Goal: Task Accomplishment & Management: Manage account settings

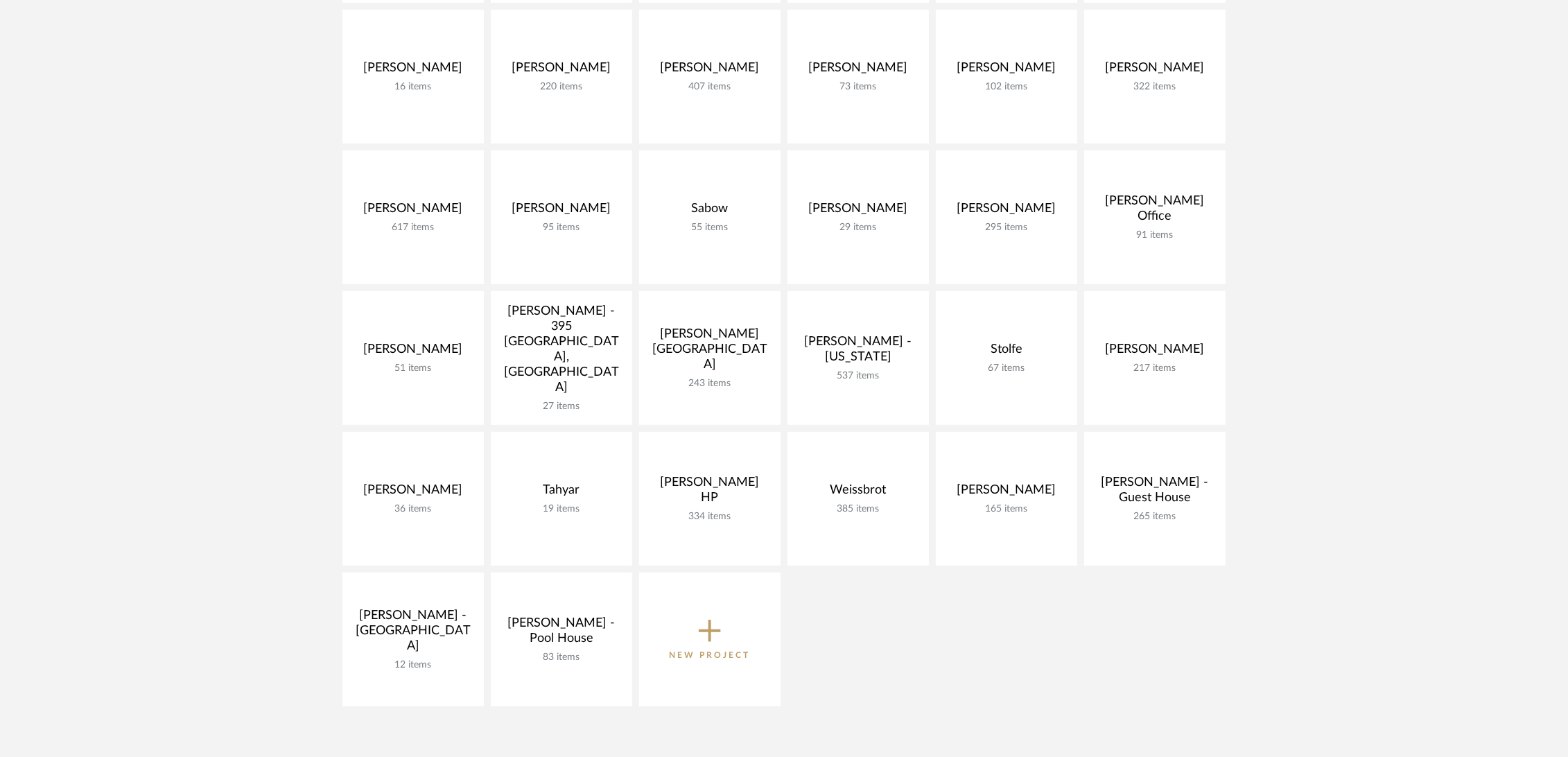
scroll to position [539, 0]
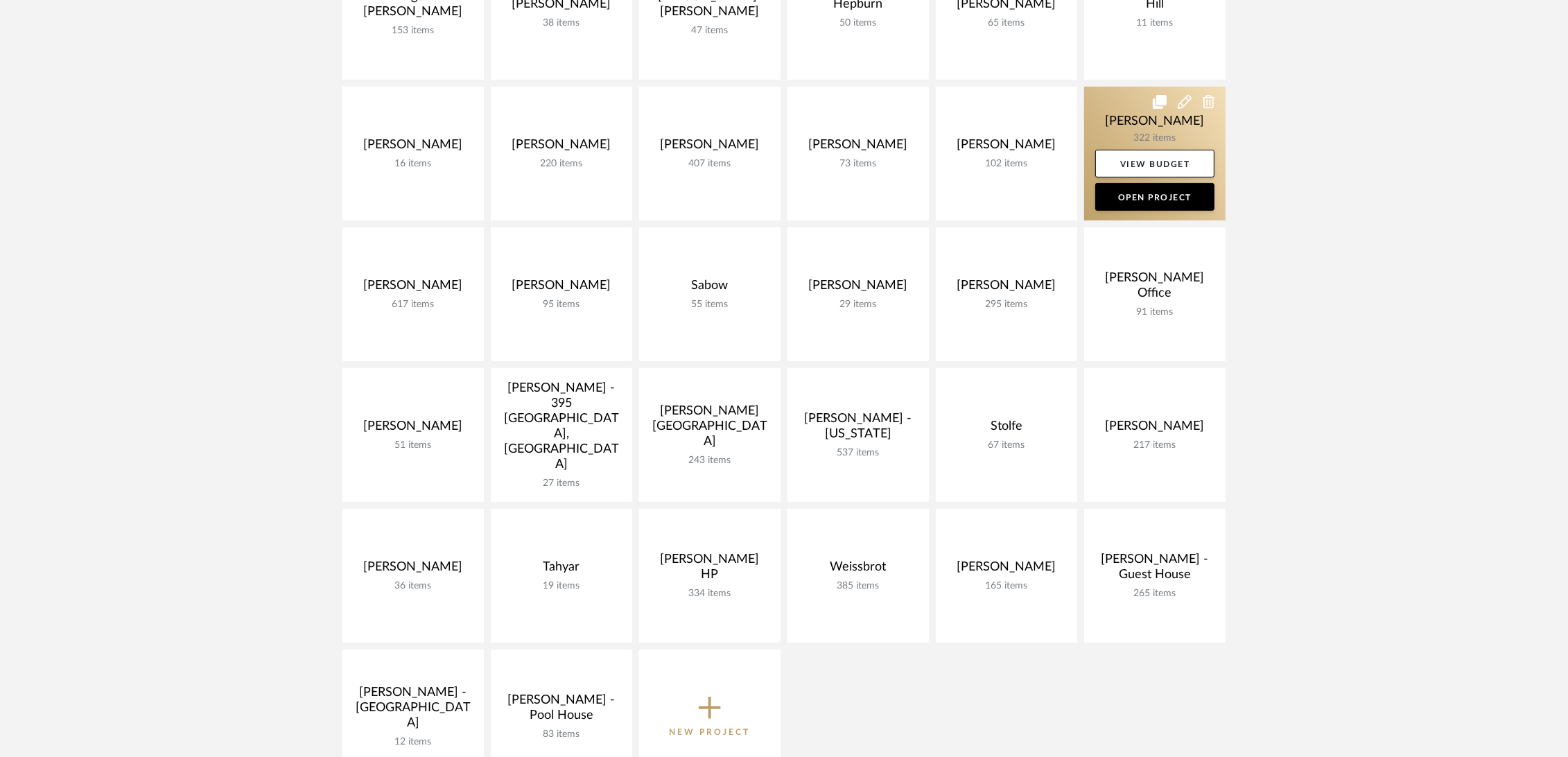
click at [1103, 114] on link at bounding box center [1154, 153] width 141 height 134
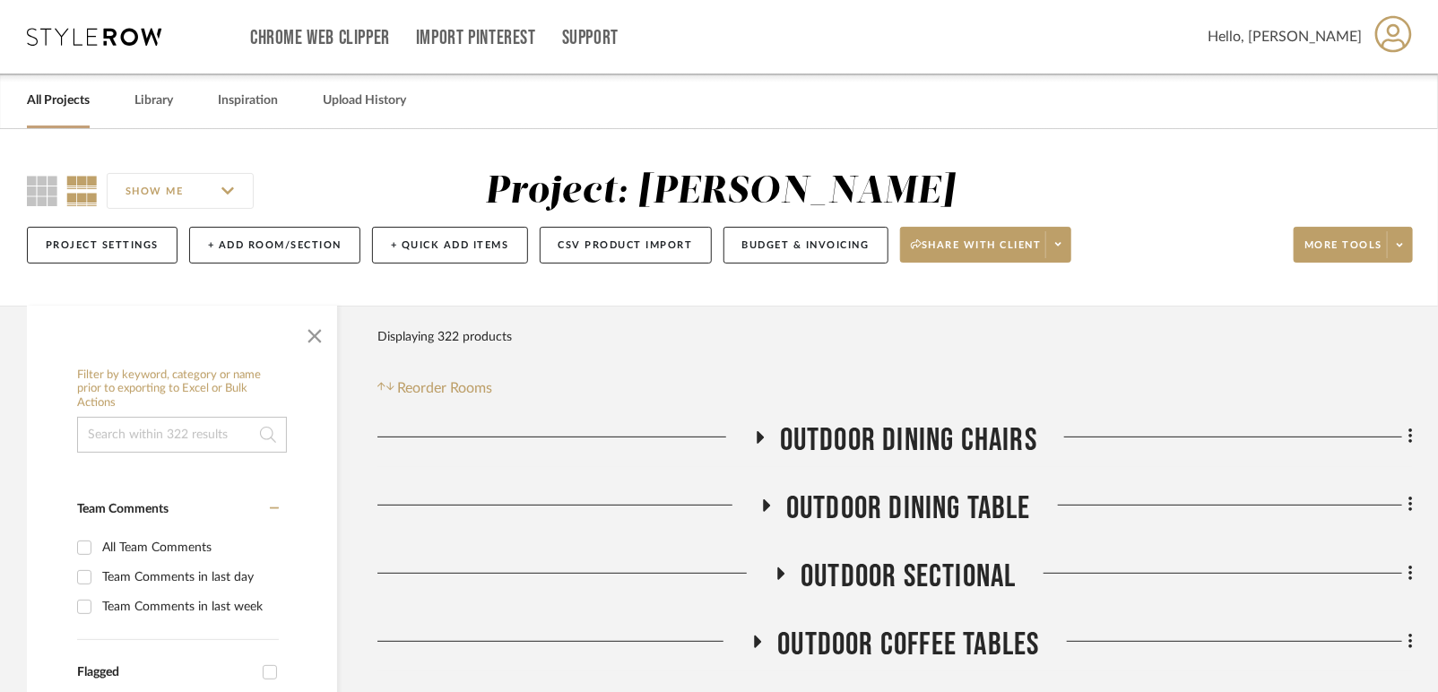
click at [83, 99] on link "All Projects" at bounding box center [58, 101] width 63 height 24
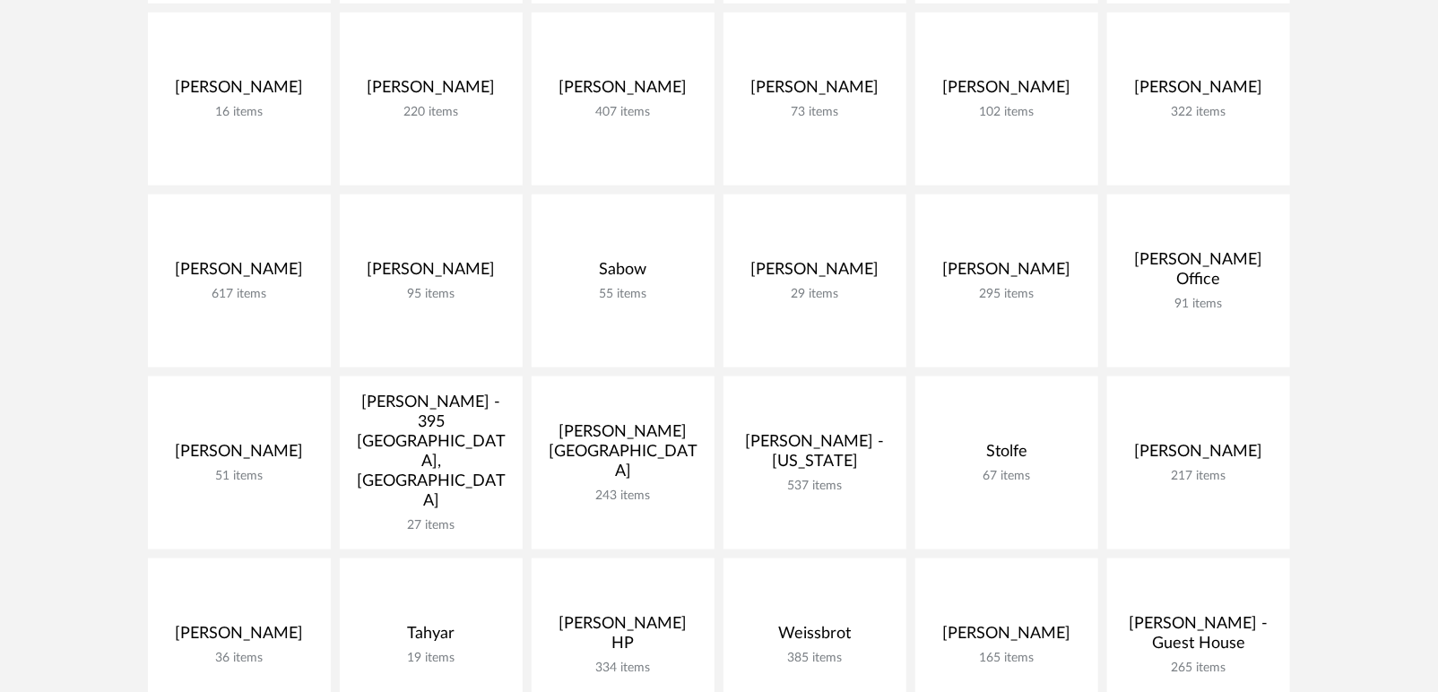
scroll to position [1195, 0]
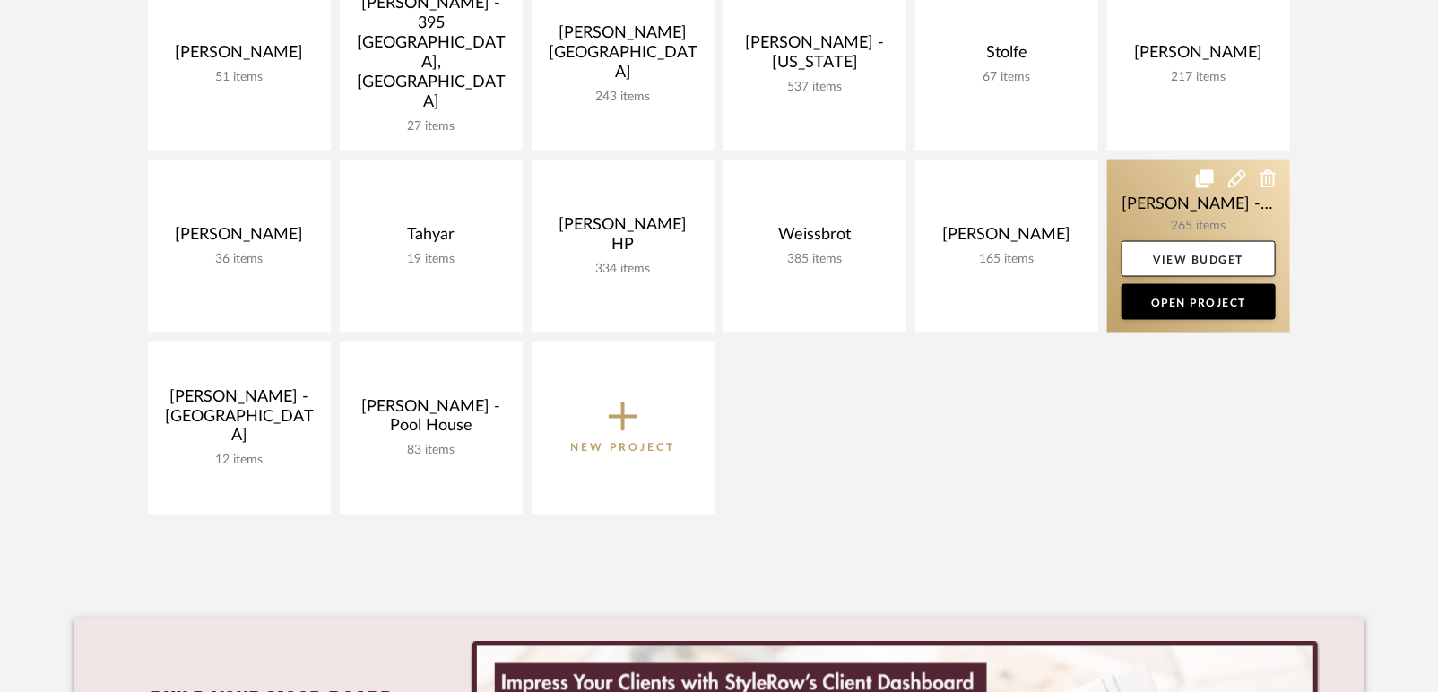
click at [1132, 173] on link at bounding box center [1198, 246] width 183 height 173
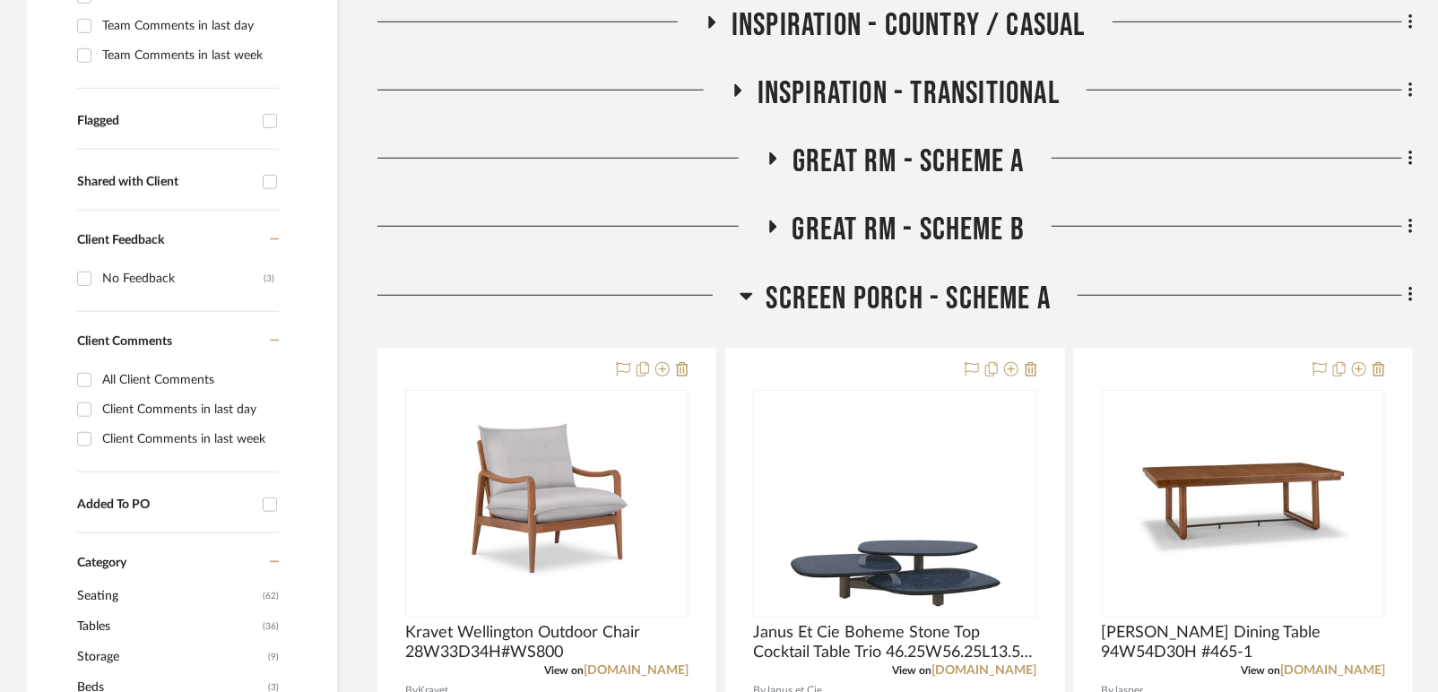
scroll to position [697, 0]
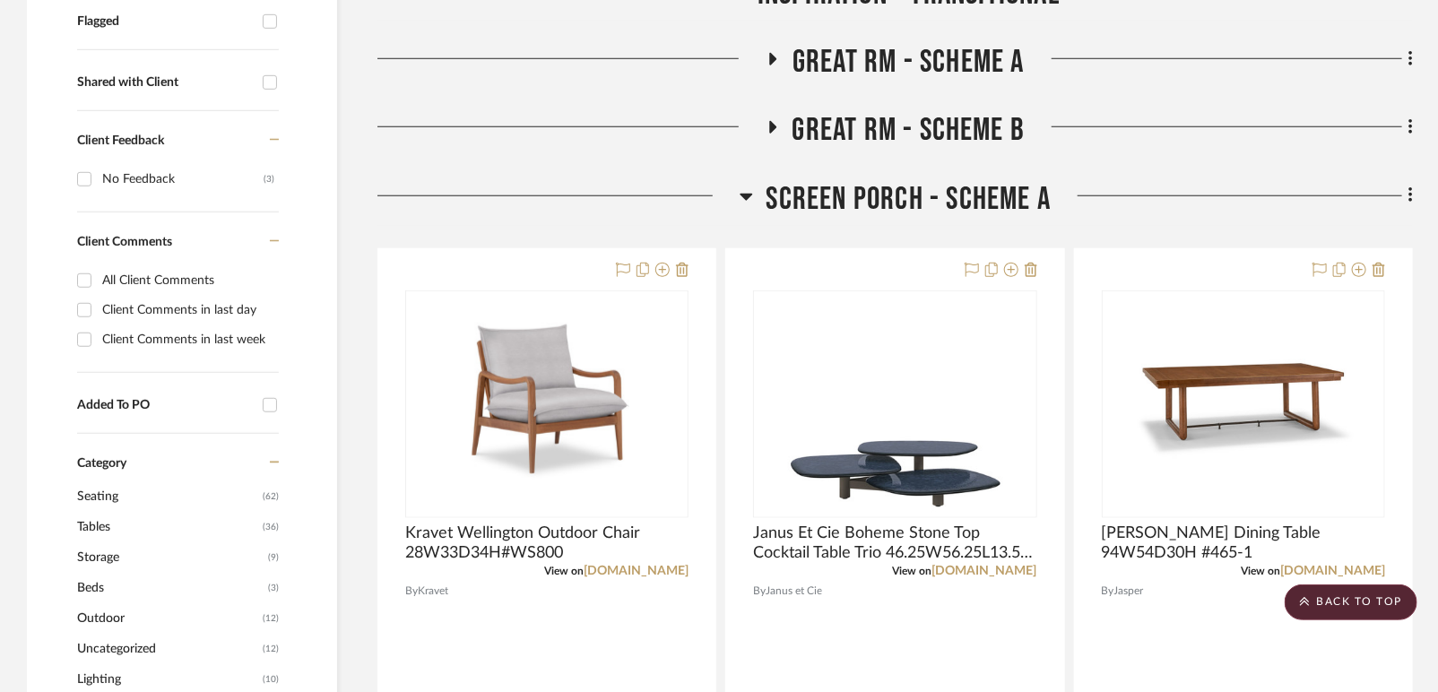
click at [845, 180] on span "Screen Porch - Scheme A" at bounding box center [909, 199] width 285 height 39
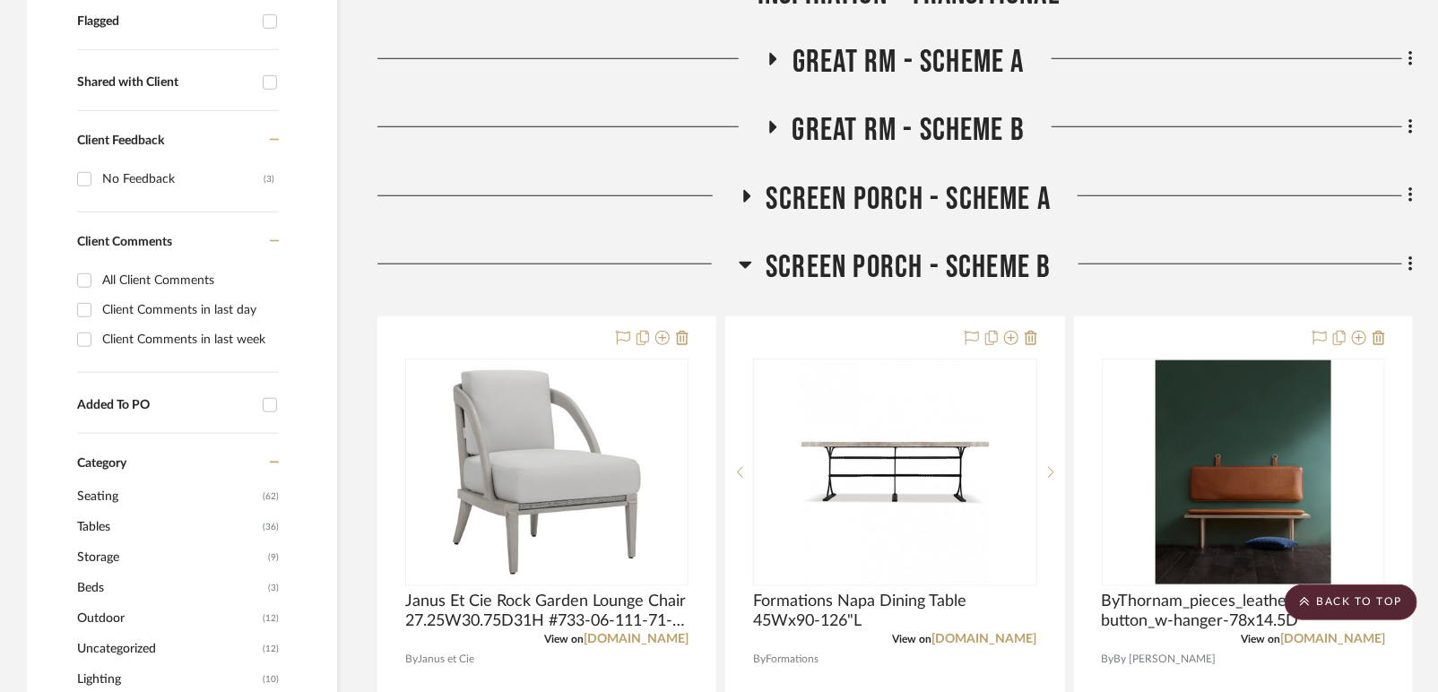
click at [834, 248] on span "Screen Porch - Scheme B" at bounding box center [909, 267] width 286 height 39
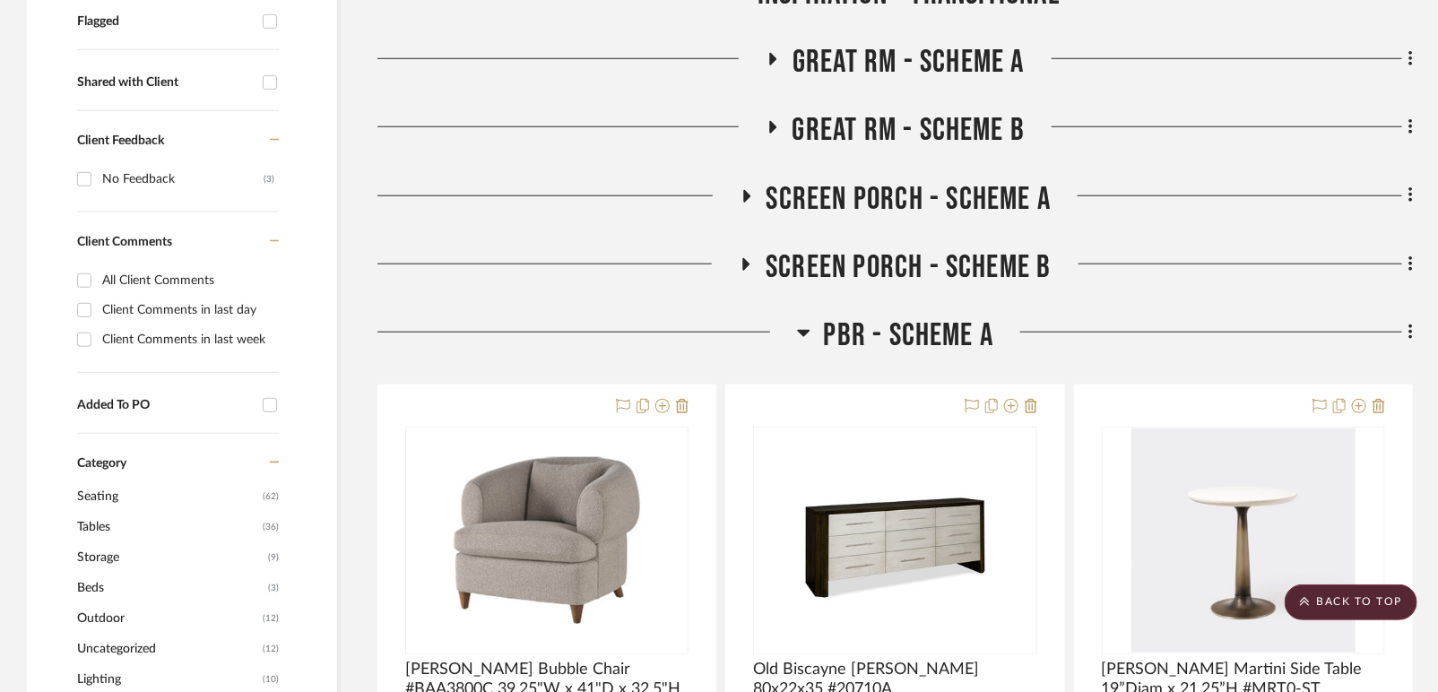
click at [843, 317] on span "PBR - Scheme A" at bounding box center [909, 336] width 170 height 39
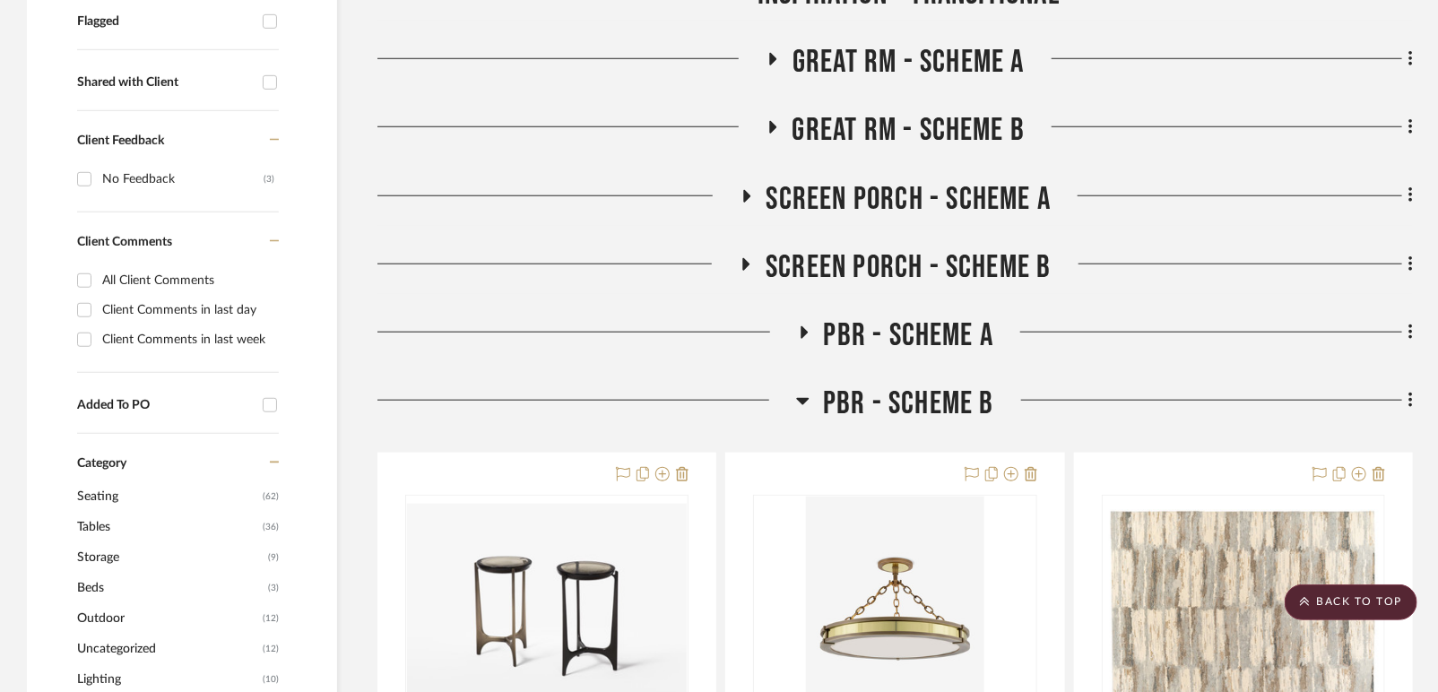
click at [861, 385] on span "PBR - Scheme B" at bounding box center [908, 404] width 171 height 39
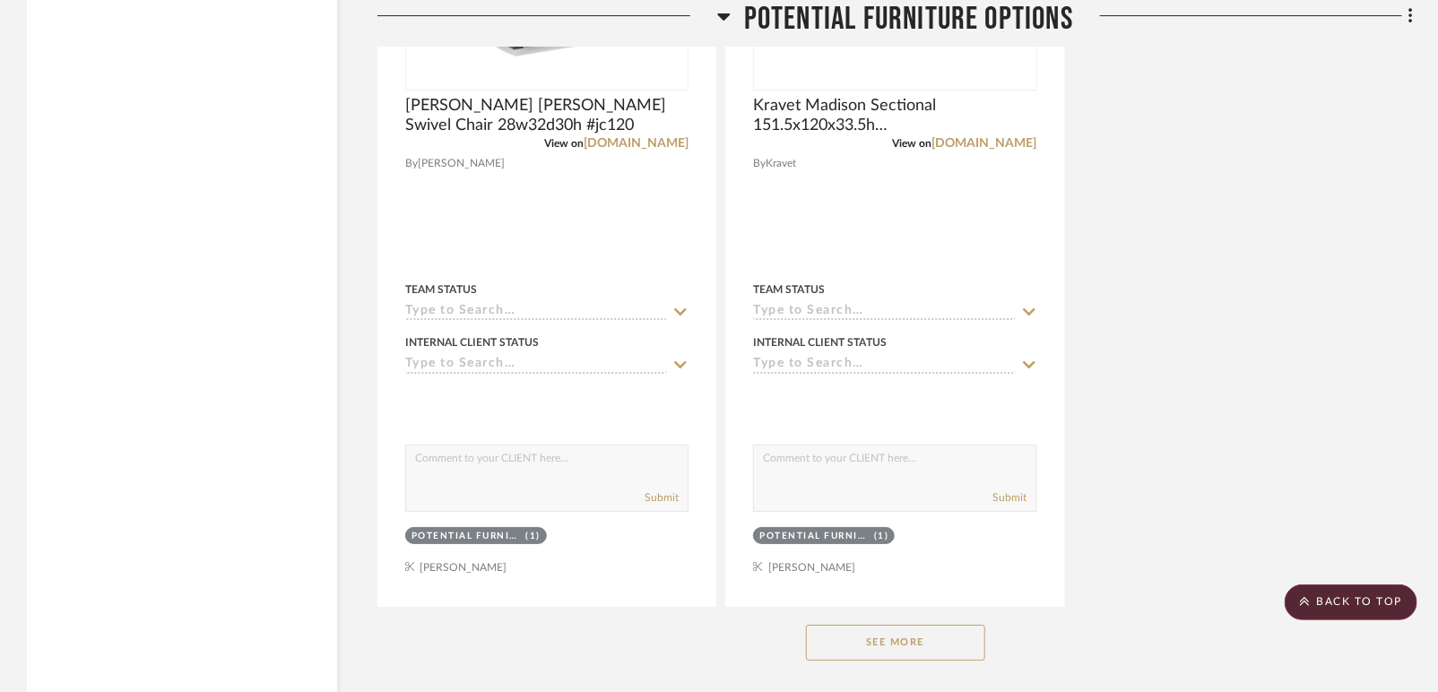
scroll to position [3088, 0]
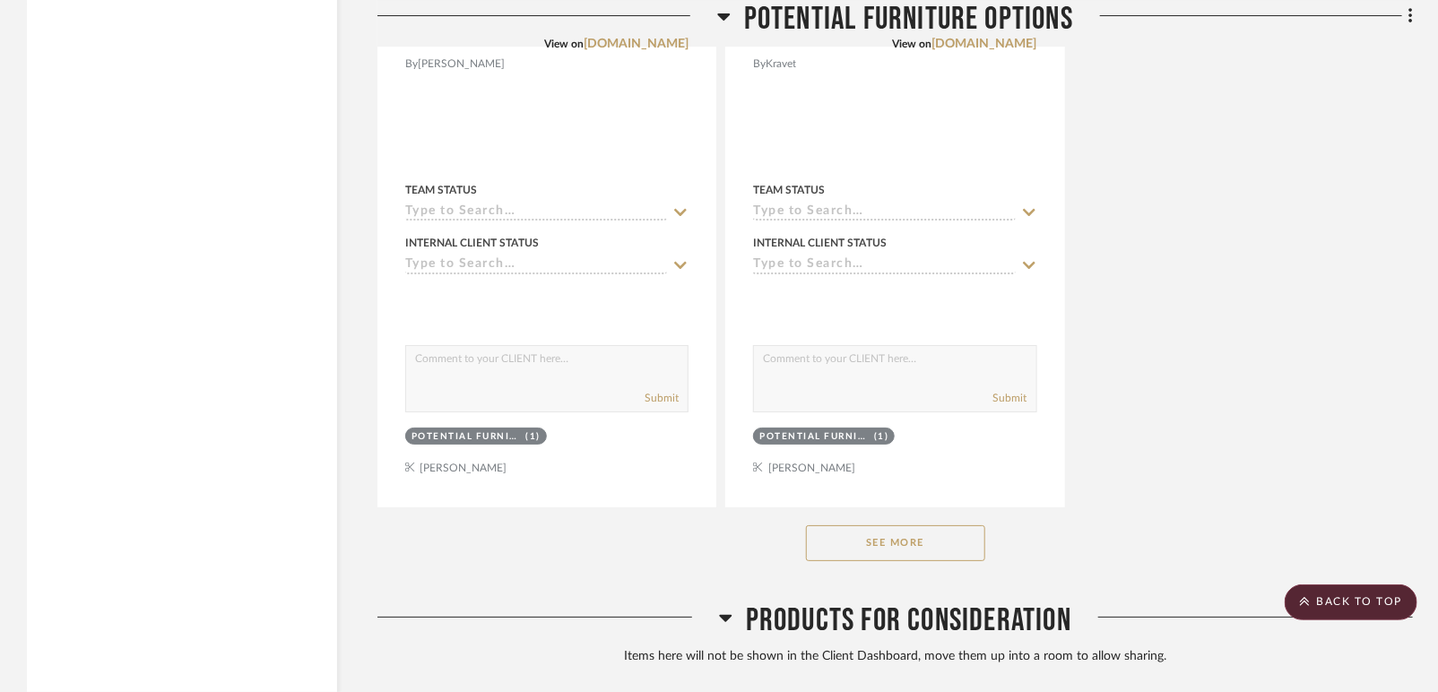
click at [889, 525] on button "See More" at bounding box center [895, 543] width 179 height 36
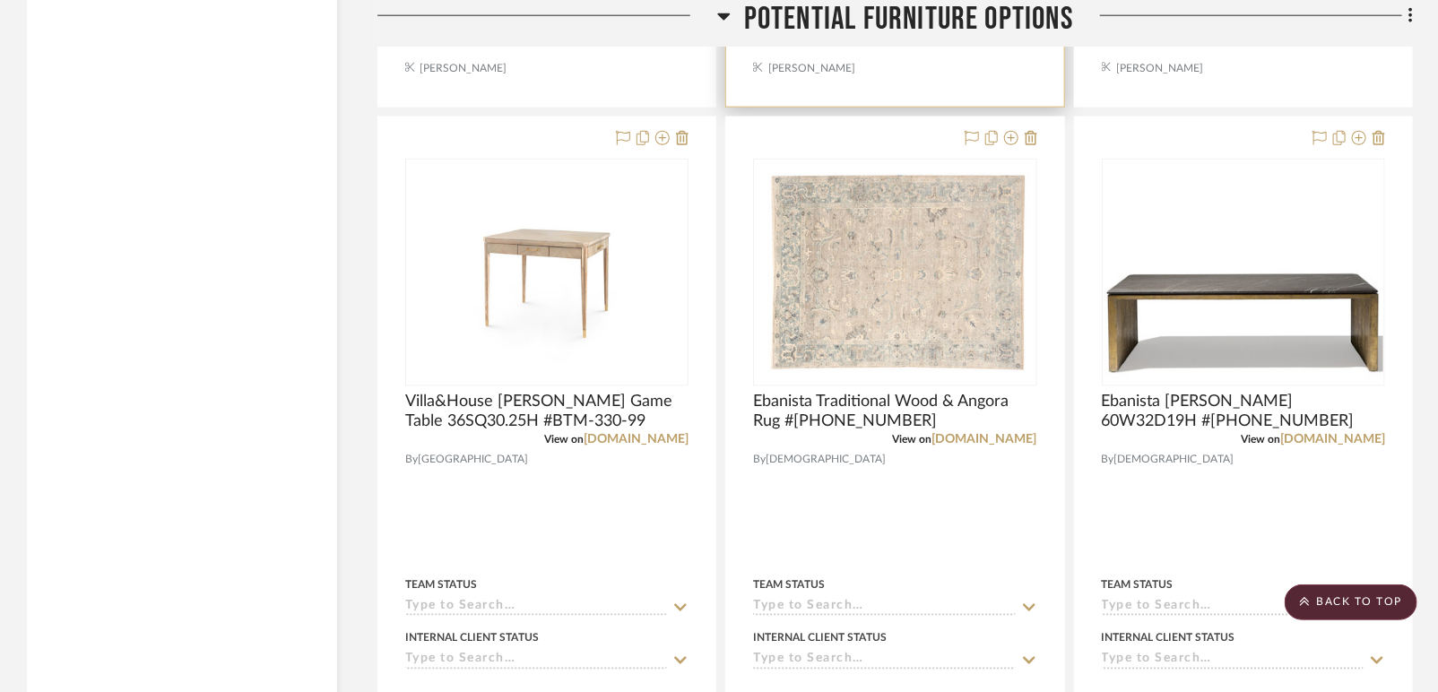
scroll to position [4184, 0]
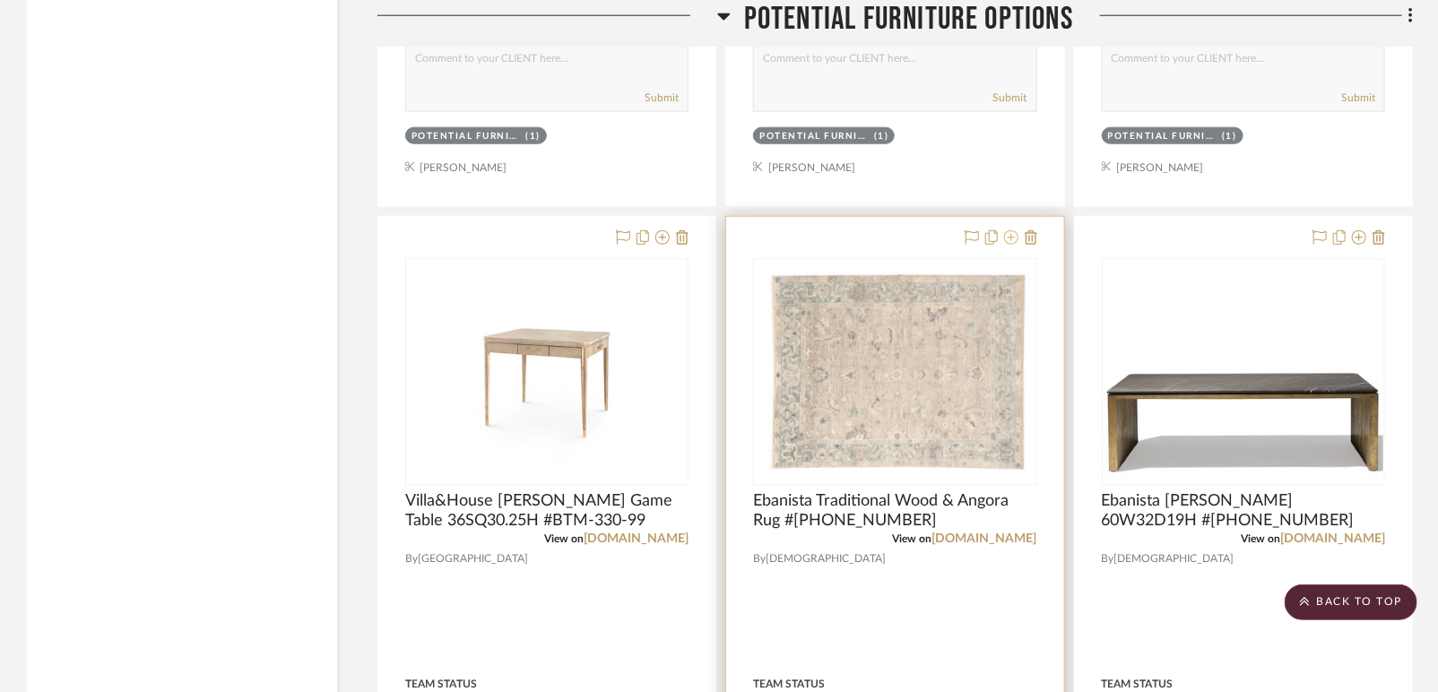
click at [1007, 230] on icon at bounding box center [1011, 237] width 14 height 14
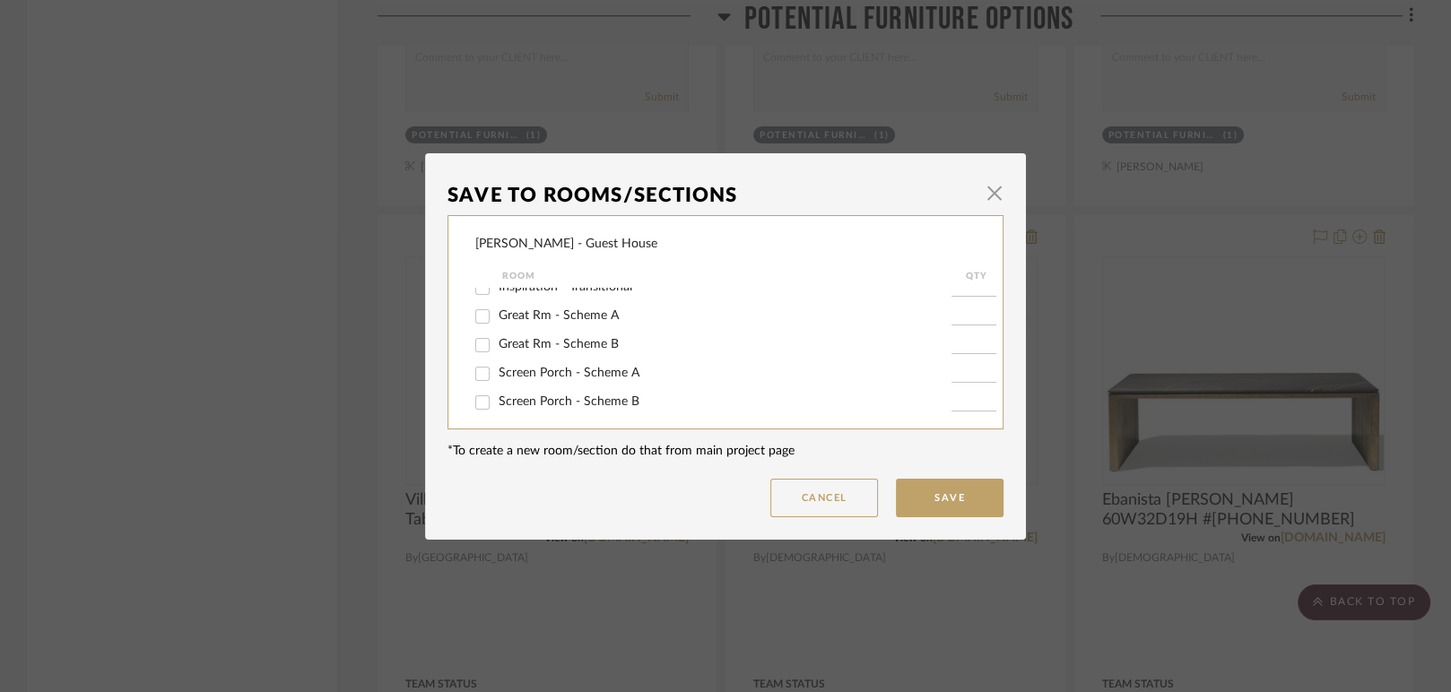
scroll to position [192, 0]
click at [506, 368] on span "PBR - Scheme B" at bounding box center [544, 366] width 91 height 13
click at [497, 368] on input "PBR - Scheme B" at bounding box center [482, 367] width 29 height 29
checkbox input "true"
type input "1"
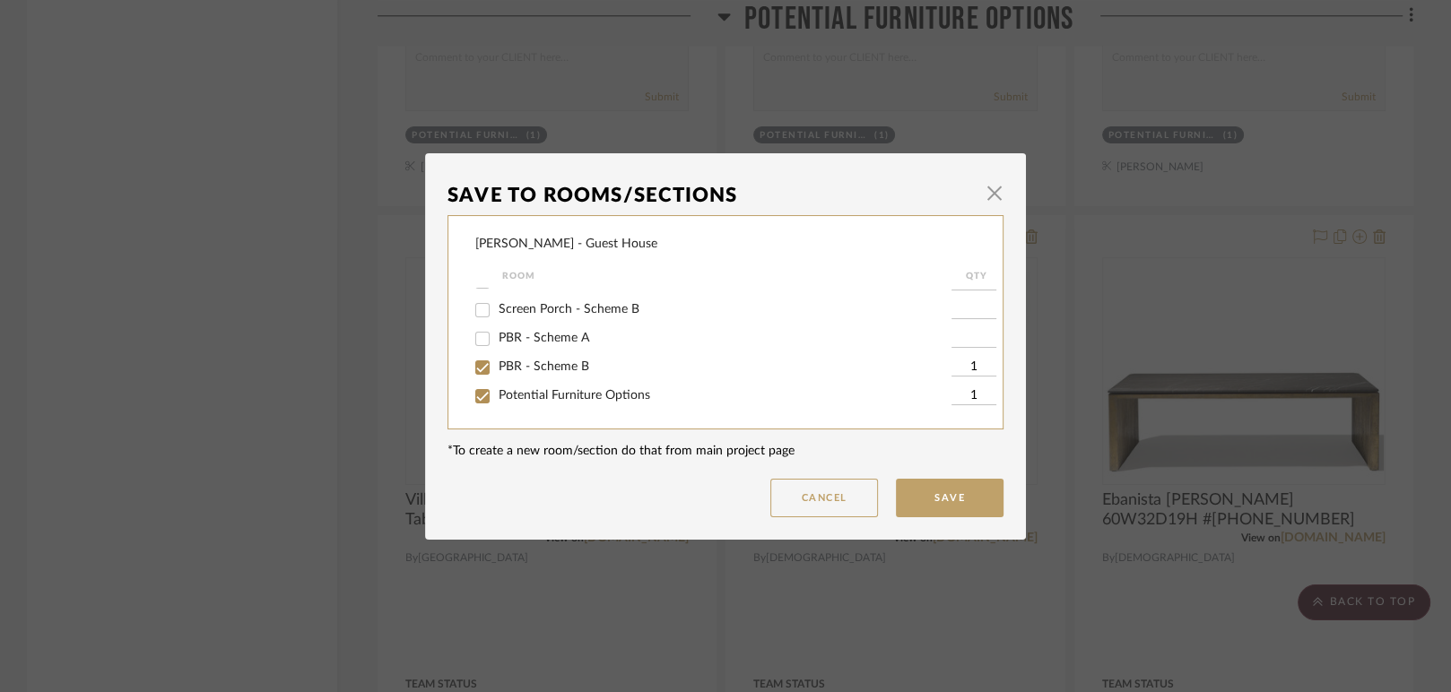
click at [511, 391] on span "Potential Furniture Options" at bounding box center [575, 395] width 152 height 13
click at [497, 391] on input "Potential Furniture Options" at bounding box center [482, 396] width 29 height 29
checkbox input "false"
click at [956, 499] on button "Save" at bounding box center [950, 498] width 108 height 39
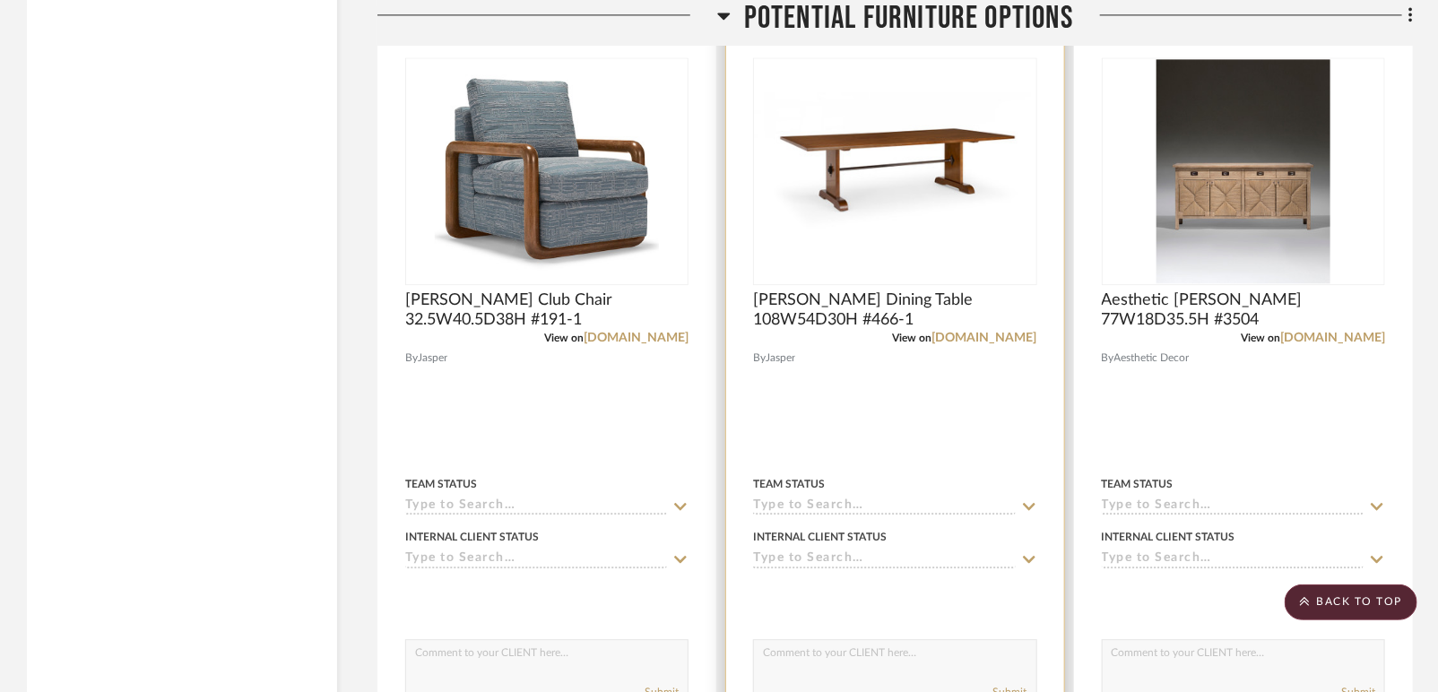
scroll to position [5080, 0]
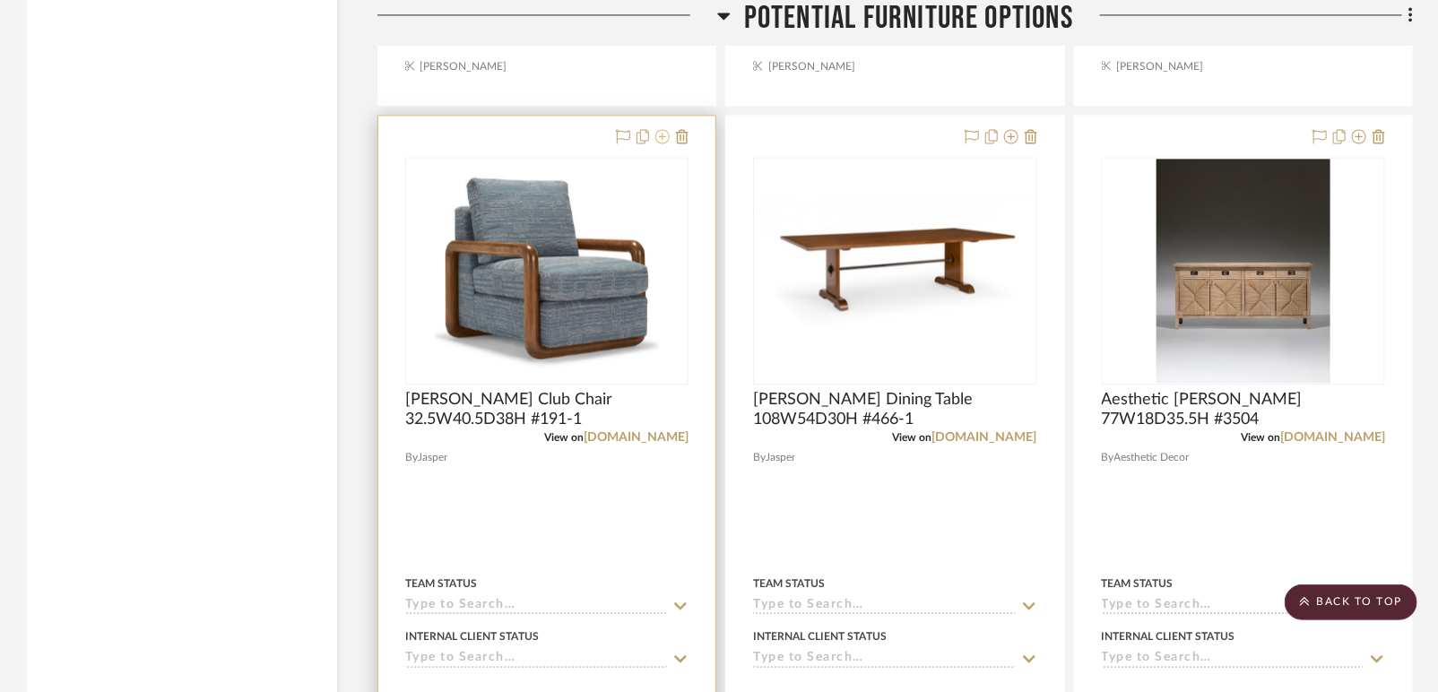
click at [659, 129] on icon at bounding box center [662, 136] width 14 height 14
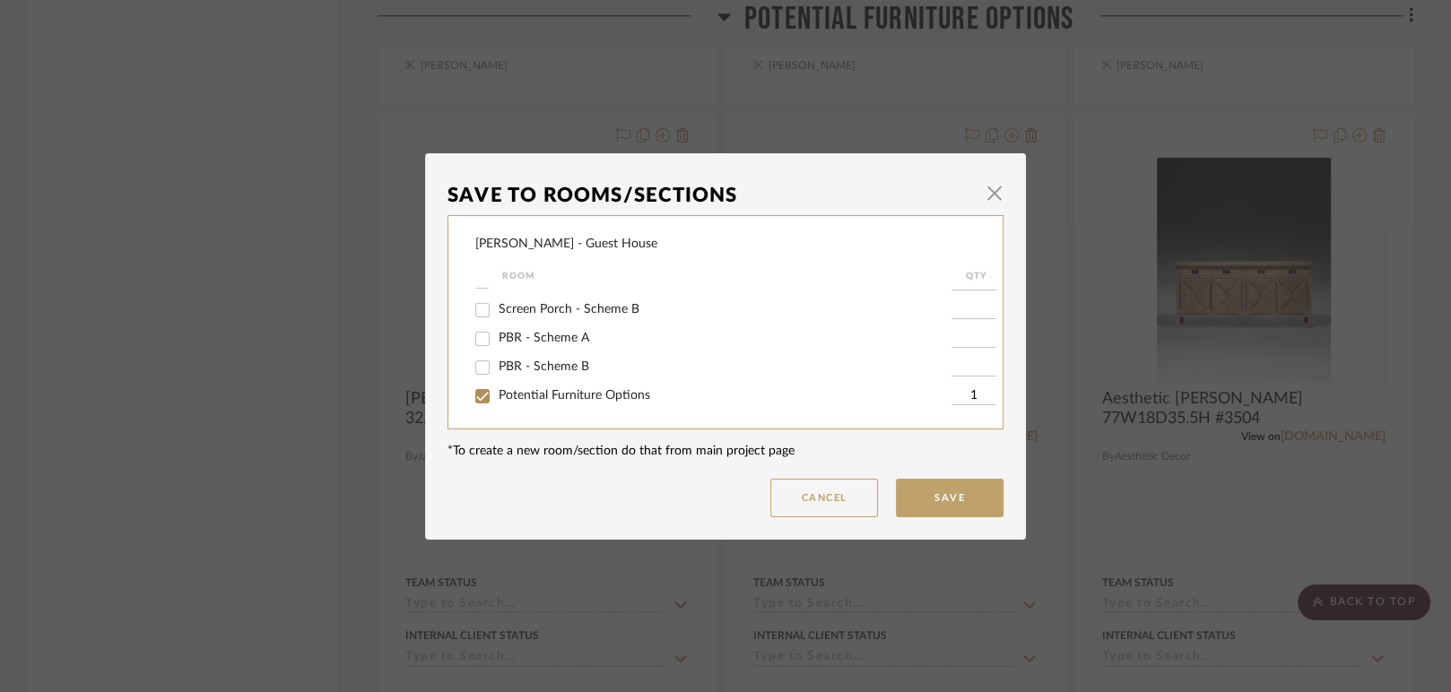
scroll to position [92, 0]
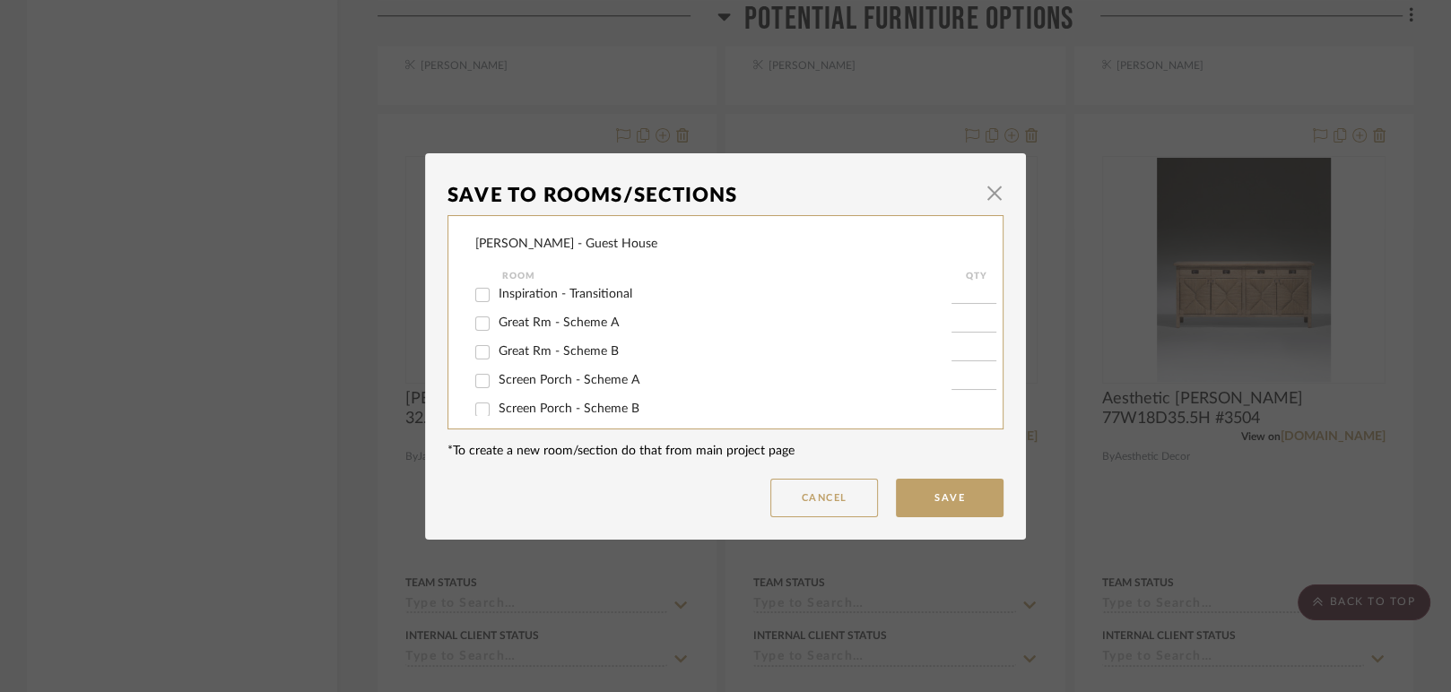
click at [586, 376] on span "Screen Porch - Scheme A" at bounding box center [569, 380] width 141 height 13
click at [497, 376] on input "Screen Porch - Scheme A" at bounding box center [482, 381] width 29 height 29
checkbox input "true"
type input "1"
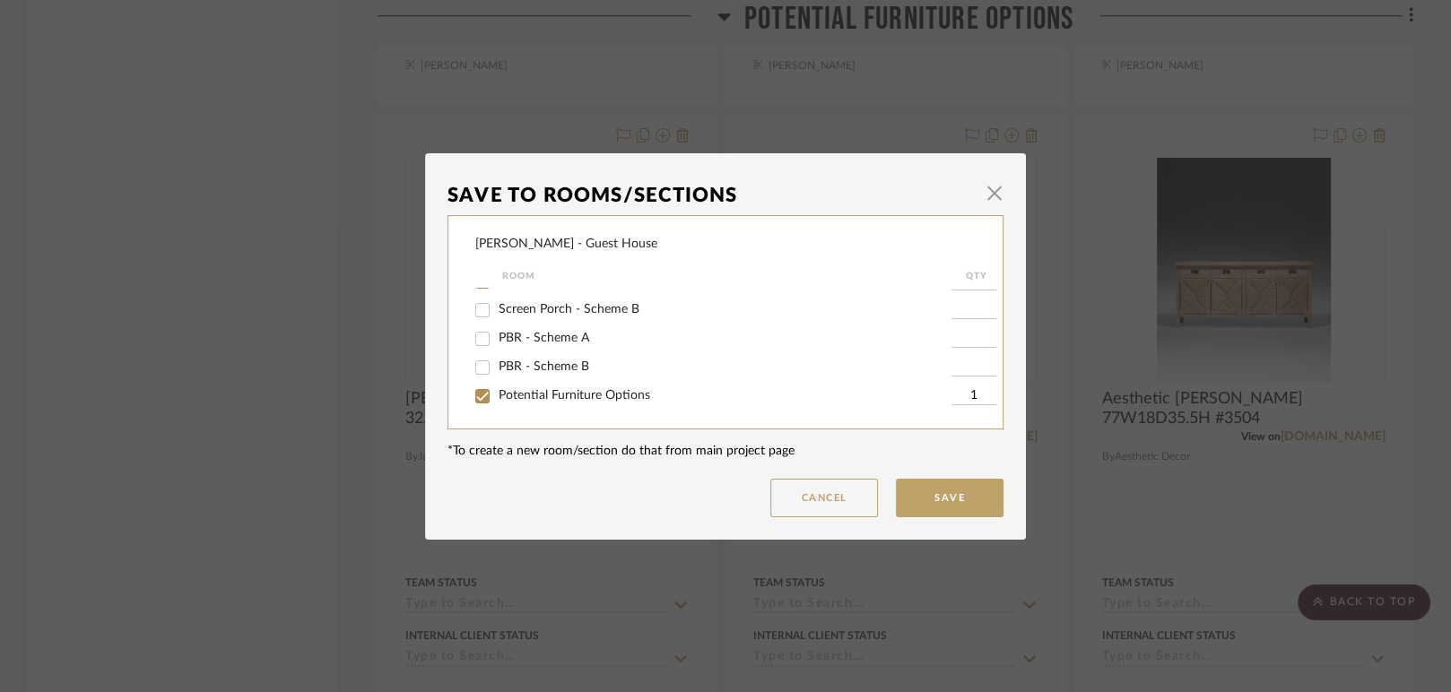
click at [574, 392] on span "Potential Furniture Options" at bounding box center [575, 395] width 152 height 13
click at [497, 392] on input "Potential Furniture Options" at bounding box center [482, 396] width 29 height 29
checkbox input "false"
click at [923, 490] on button "Save" at bounding box center [950, 498] width 108 height 39
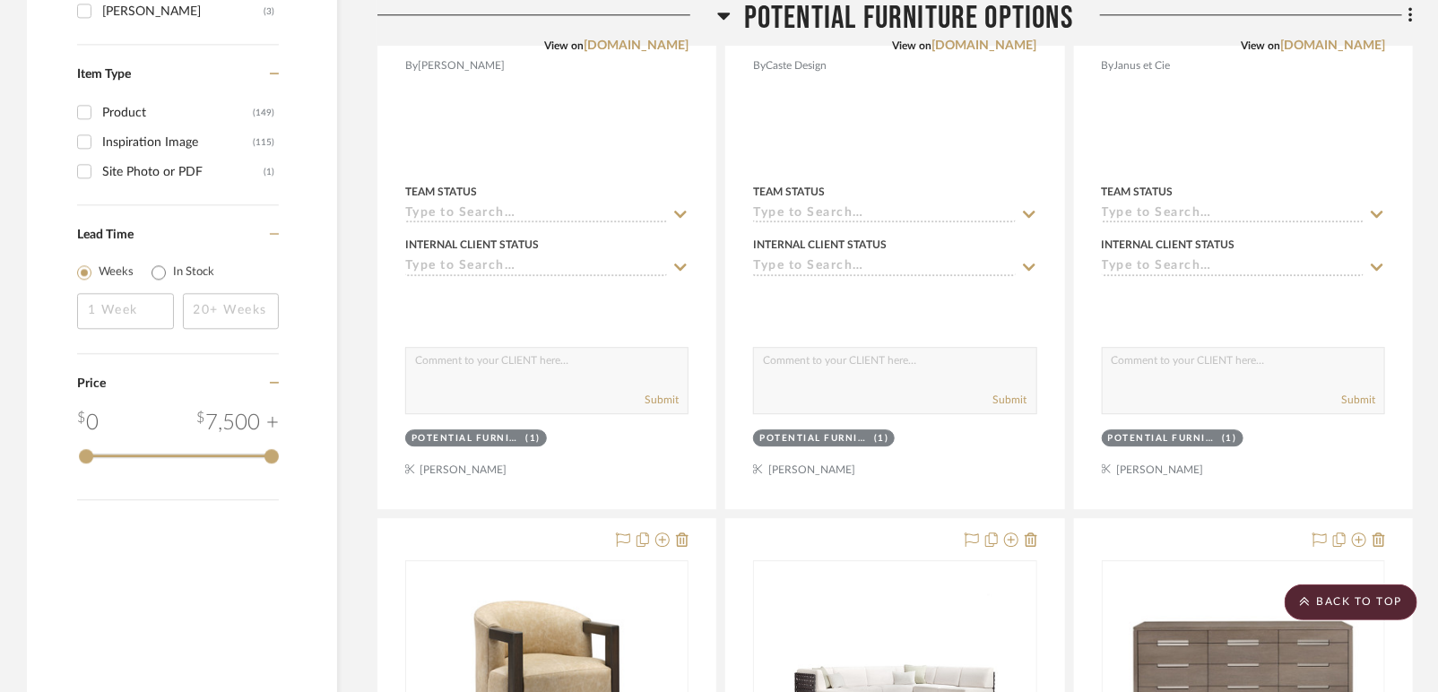
scroll to position [1793, 0]
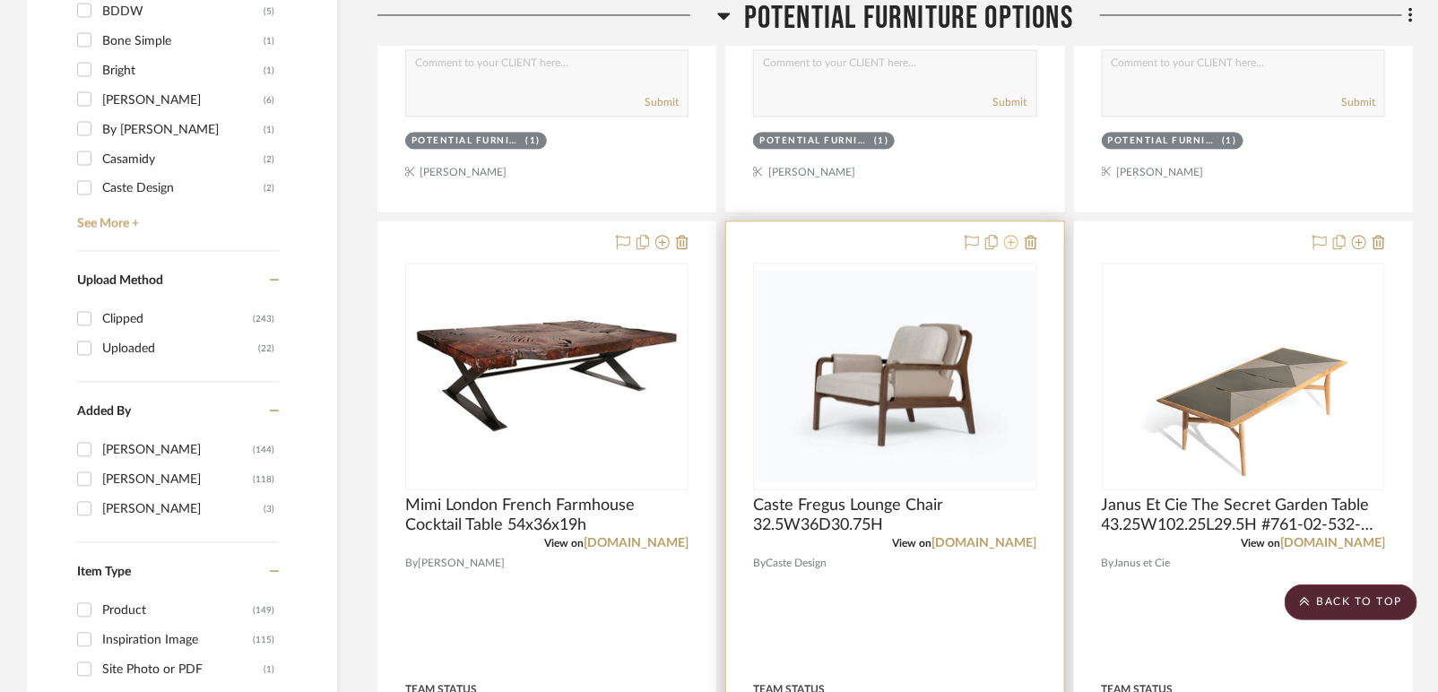
click at [1010, 235] on icon at bounding box center [1011, 242] width 14 height 14
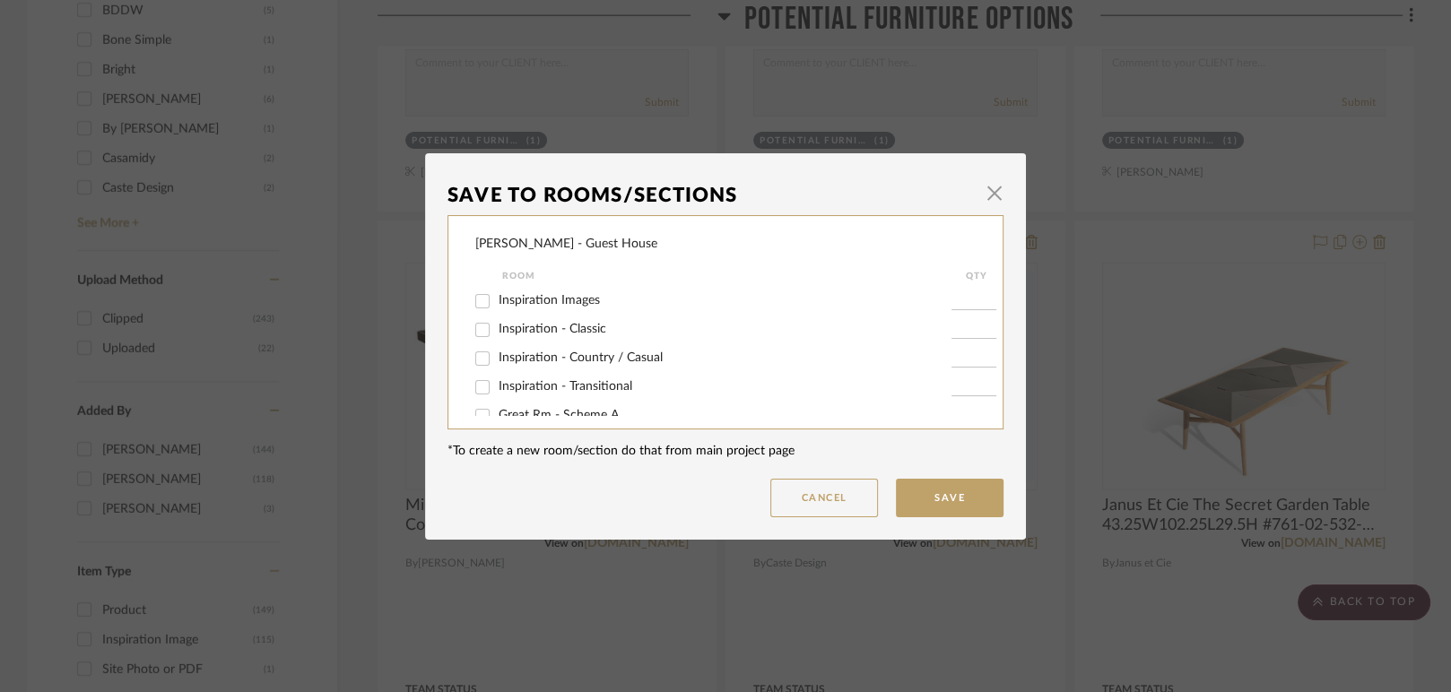
scroll to position [100, 0]
click at [536, 372] on span "Screen Porch - Scheme A" at bounding box center [569, 373] width 141 height 13
click at [497, 372] on input "Screen Porch - Scheme A" at bounding box center [482, 374] width 29 height 29
checkbox input "true"
type input "1"
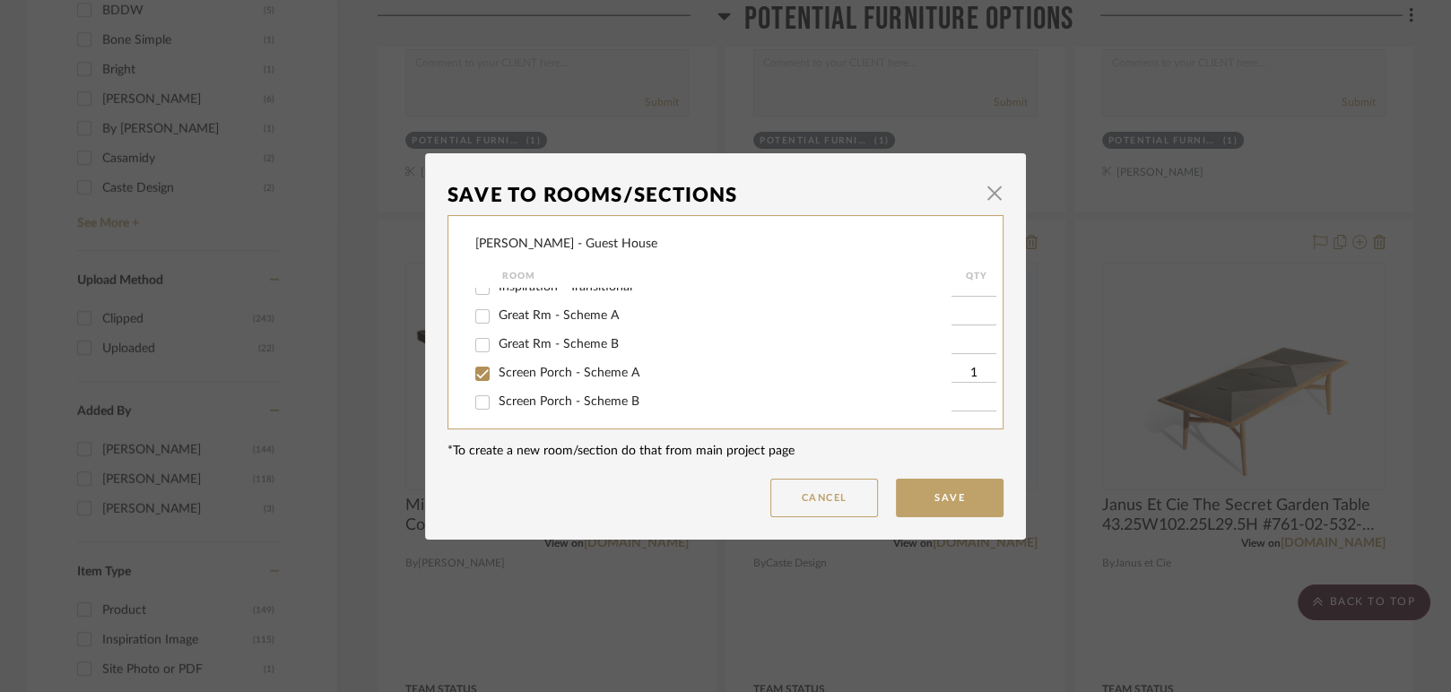
scroll to position [192, 0]
click at [552, 395] on span "Potential Furniture Options" at bounding box center [575, 395] width 152 height 13
click at [497, 395] on input "Potential Furniture Options" at bounding box center [482, 396] width 29 height 29
checkbox input "false"
click at [991, 506] on button "Save" at bounding box center [950, 498] width 108 height 39
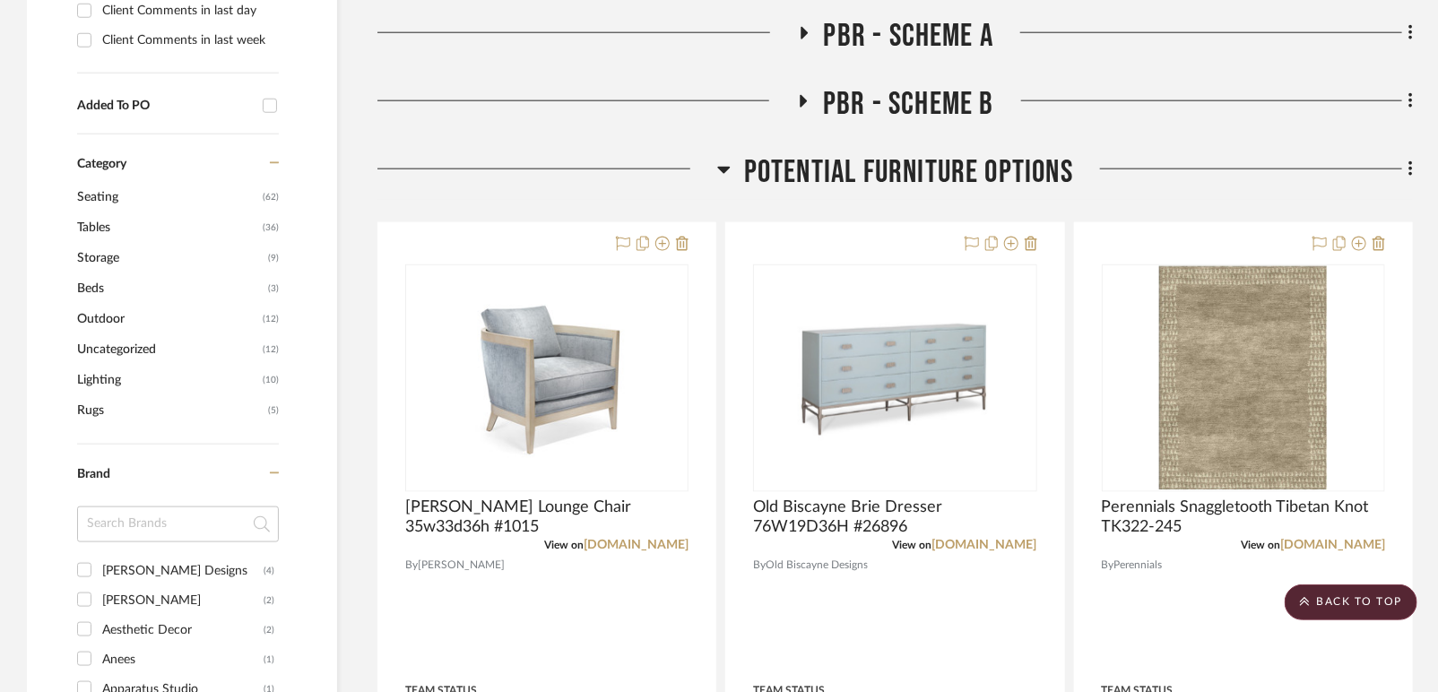
scroll to position [597, 0]
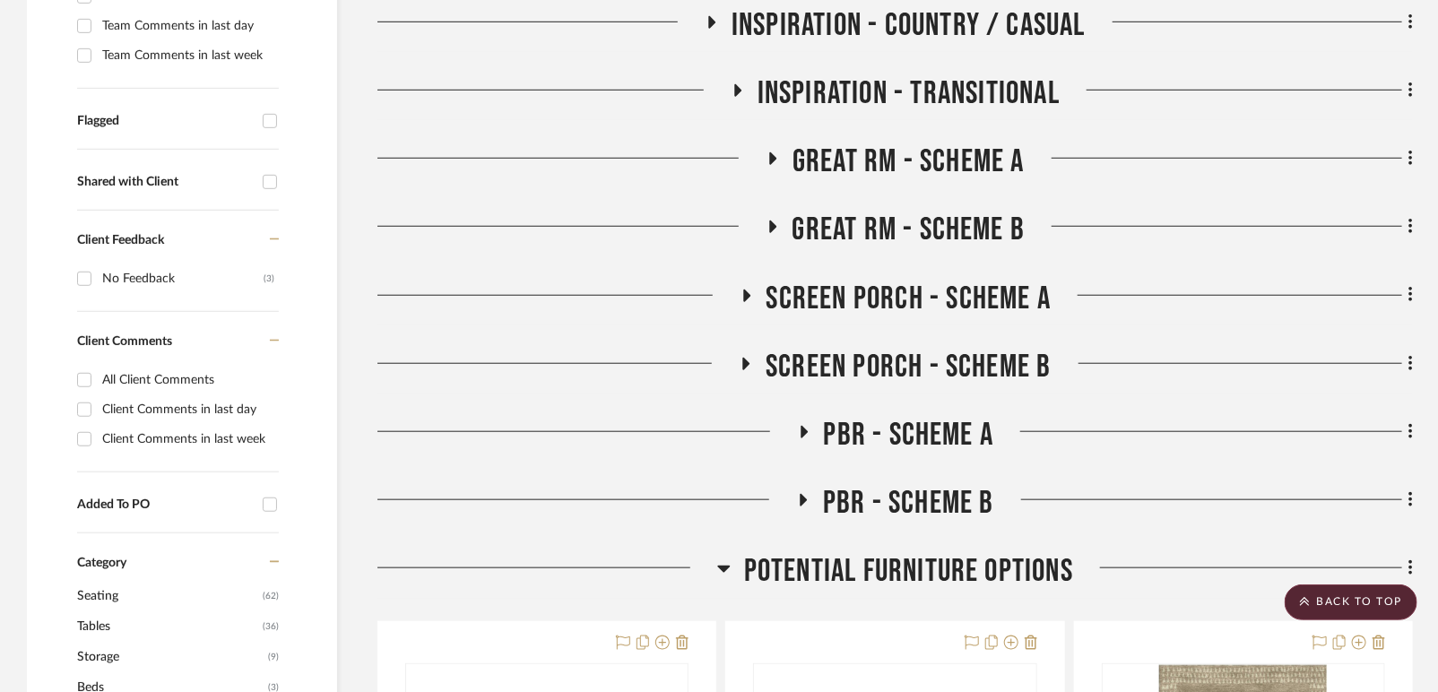
click at [879, 280] on span "Screen Porch - Scheme A" at bounding box center [909, 299] width 285 height 39
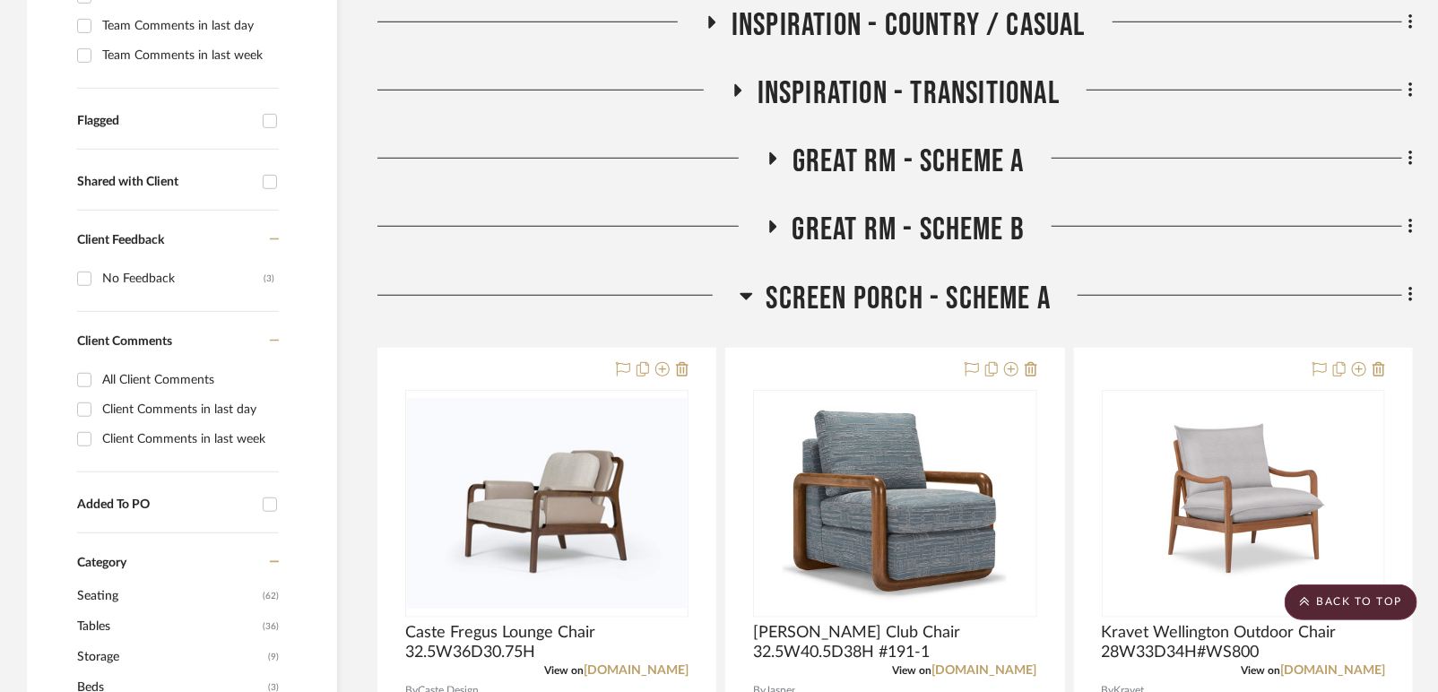
scroll to position [697, 0]
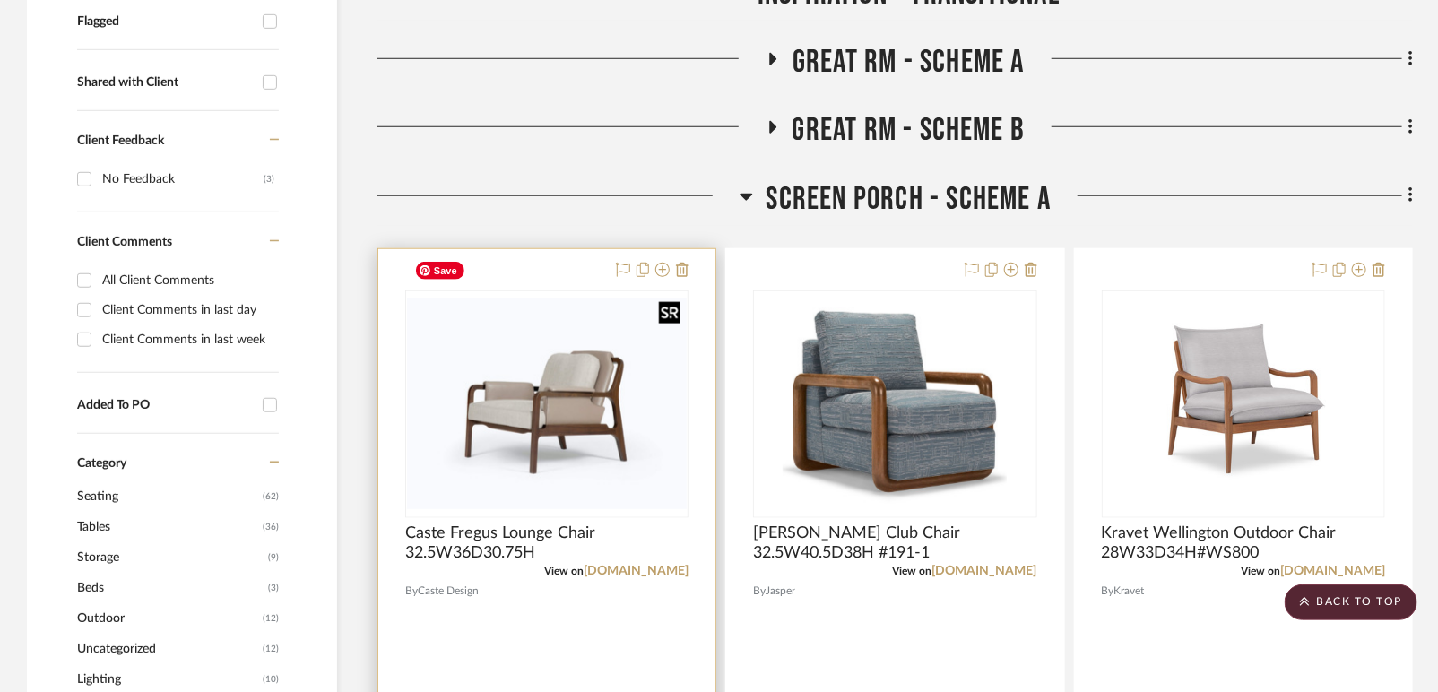
click at [527, 328] on img "0" at bounding box center [547, 404] width 280 height 211
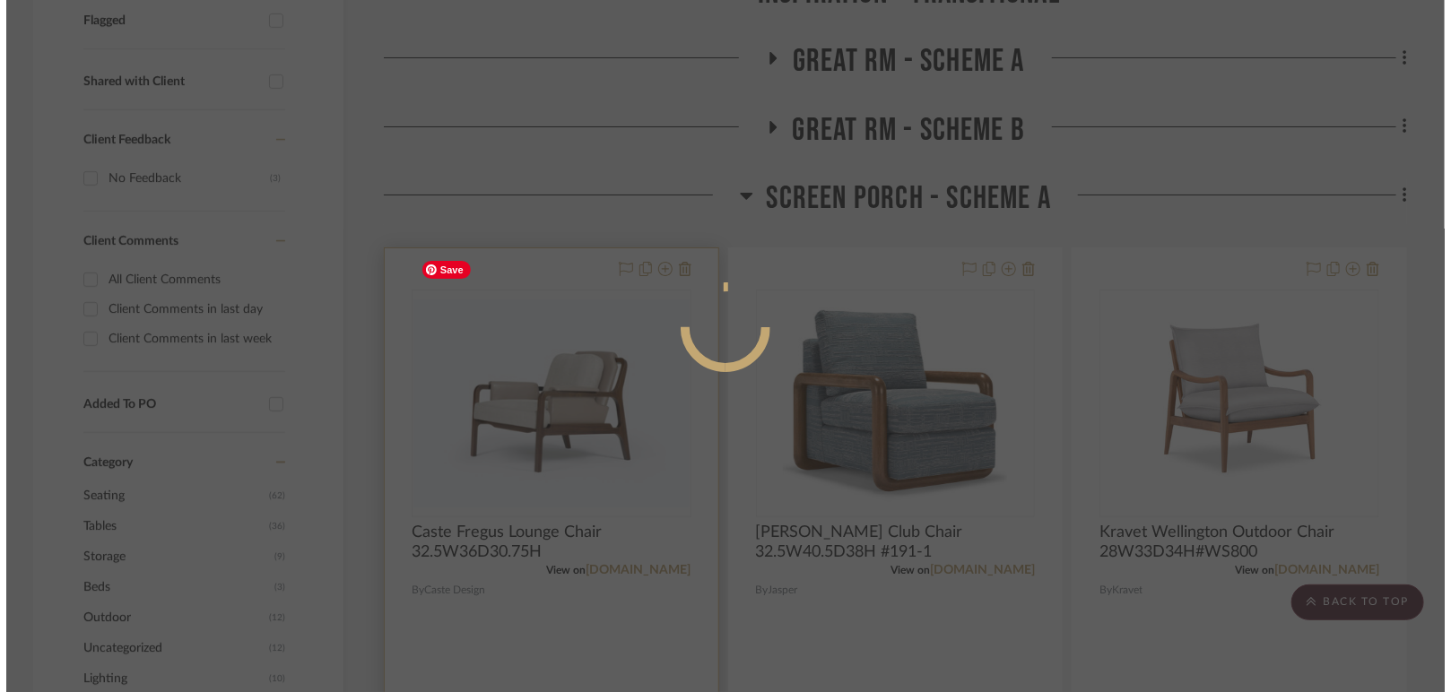
scroll to position [0, 0]
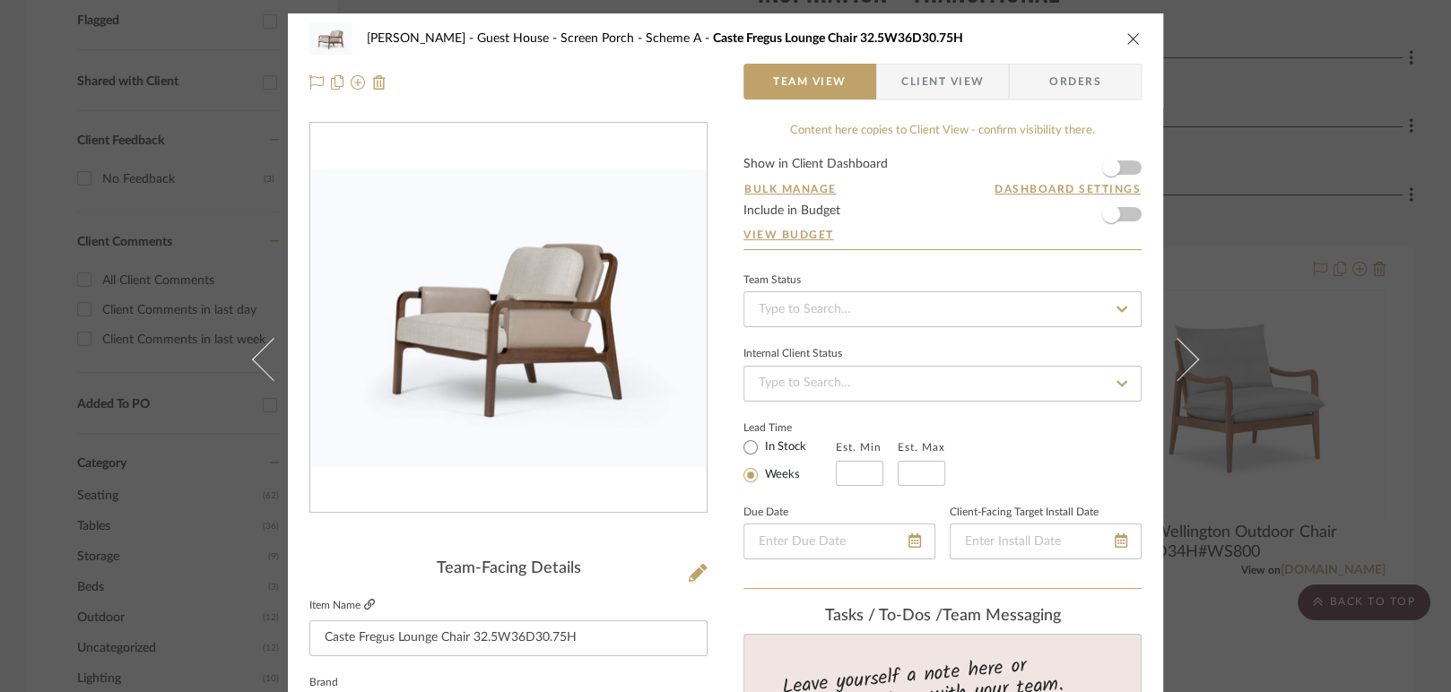
click at [365, 603] on icon at bounding box center [369, 604] width 11 height 11
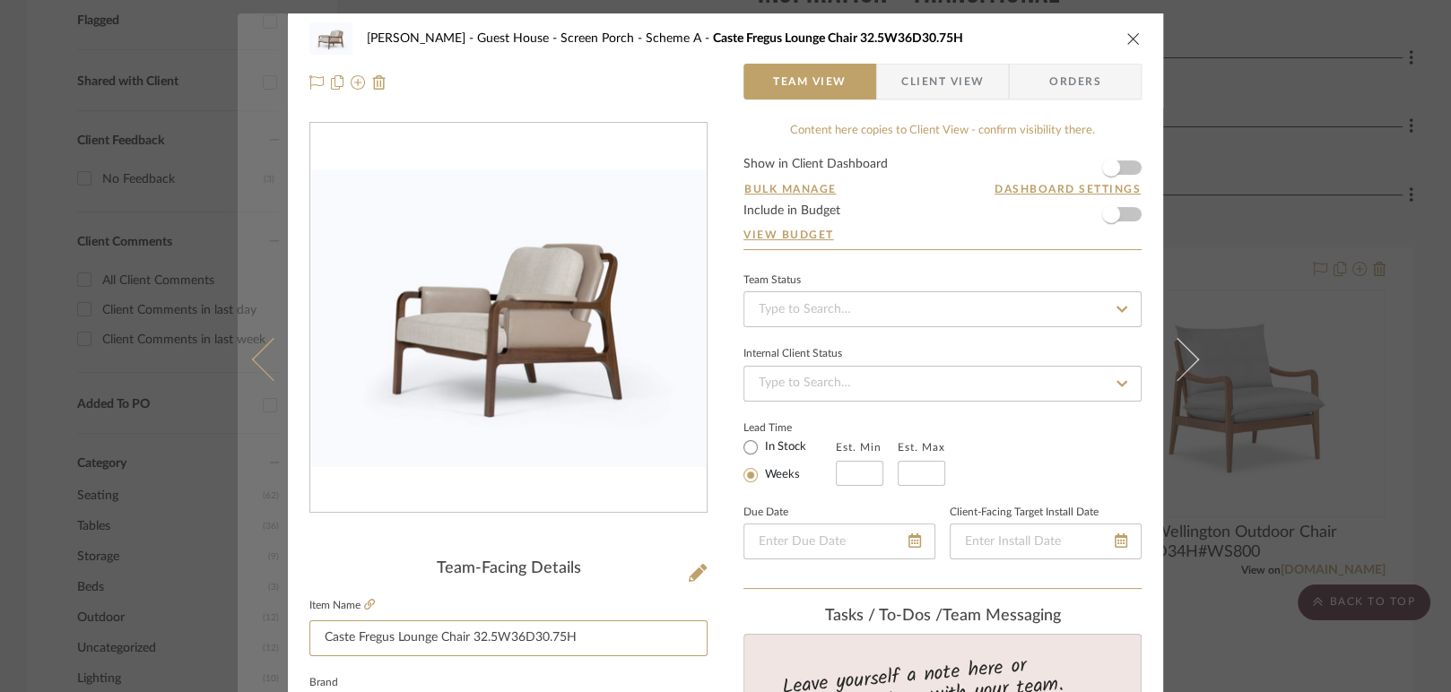
drag, startPoint x: 595, startPoint y: 640, endPoint x: 273, endPoint y: 644, distance: 321.9
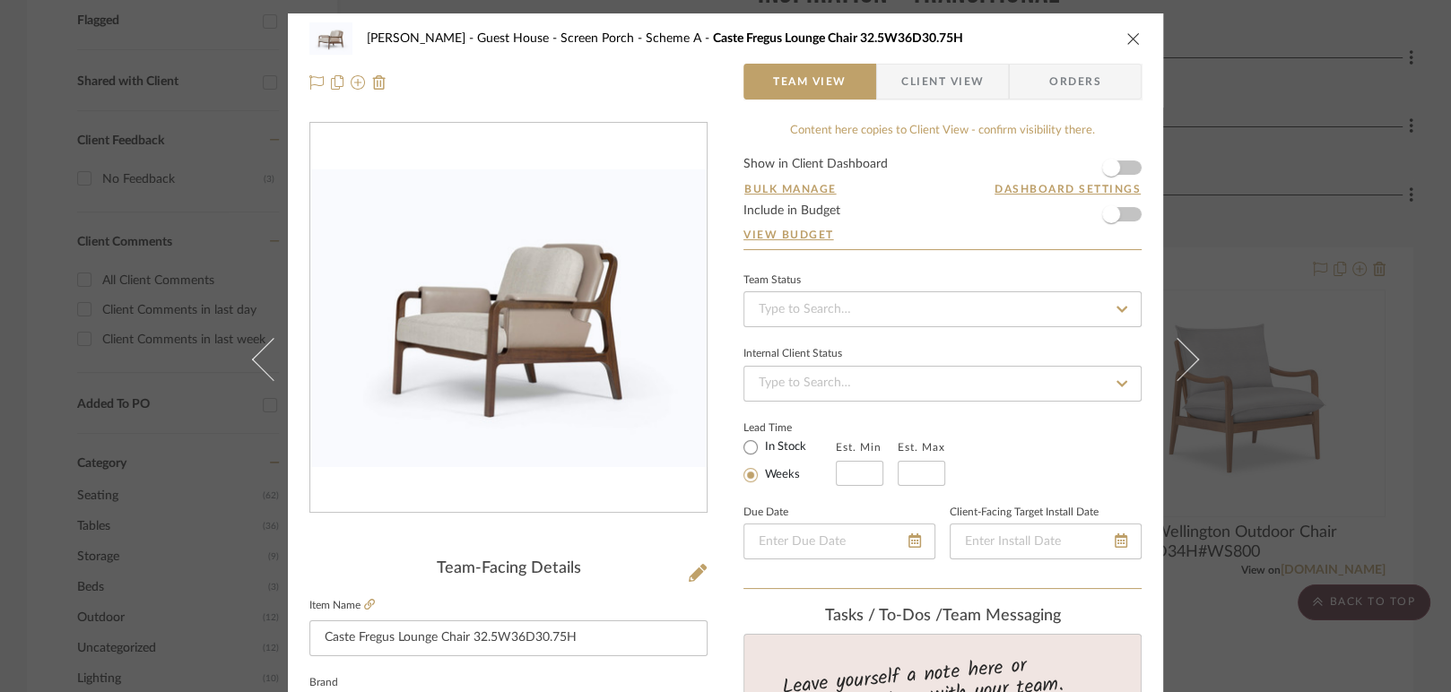
click at [1126, 35] on icon "close" at bounding box center [1133, 38] width 14 height 14
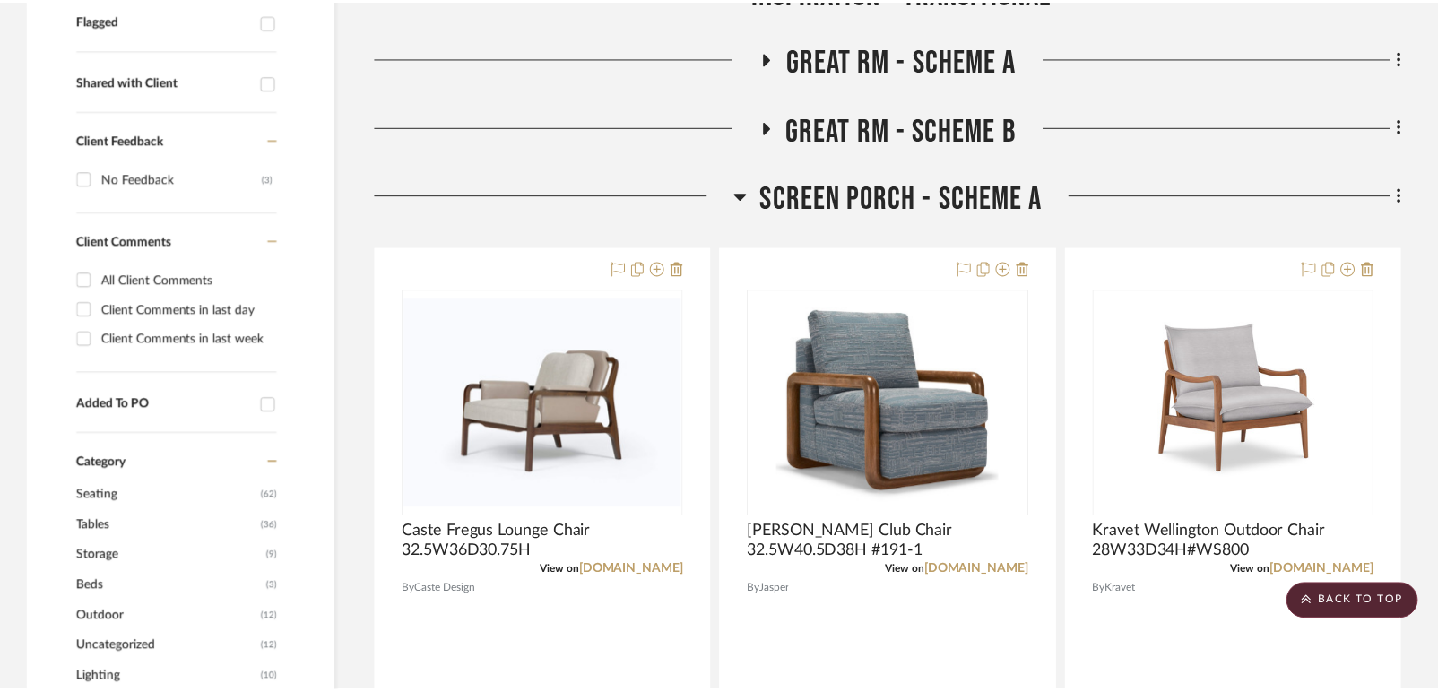
scroll to position [697, 0]
